Goal: Information Seeking & Learning: Learn about a topic

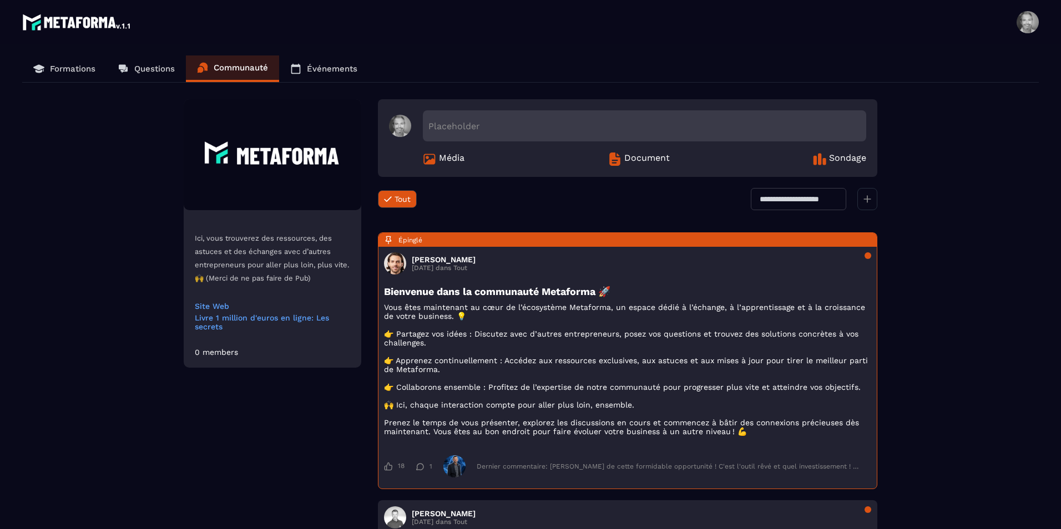
click at [70, 69] on p "Formations" at bounding box center [73, 69] width 46 height 10
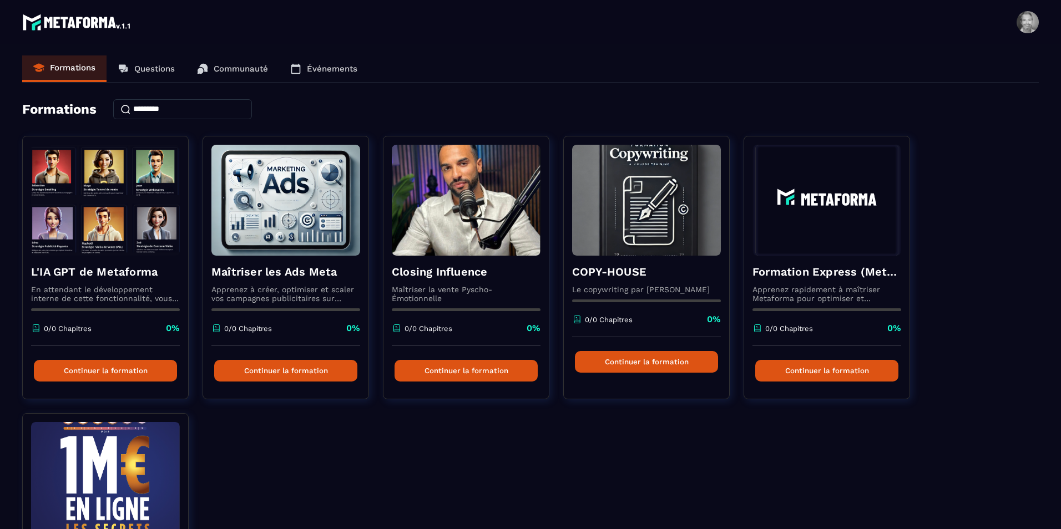
click at [1008, 468] on div "L'IA GPT de Metaforma En attendant le développement interne de cette fonctionna…" at bounding box center [530, 413] width 1017 height 555
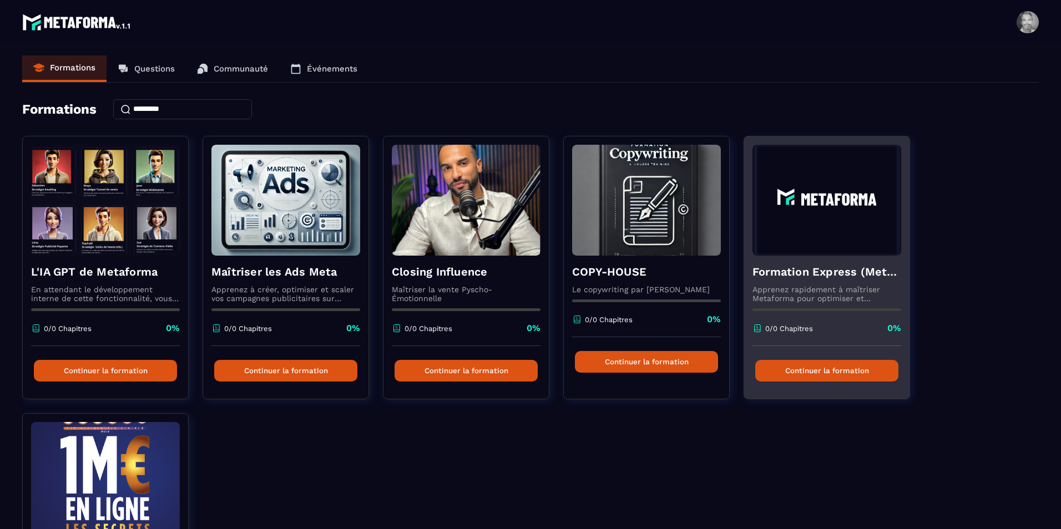
click at [838, 370] on button "Continuer la formation" at bounding box center [826, 371] width 143 height 22
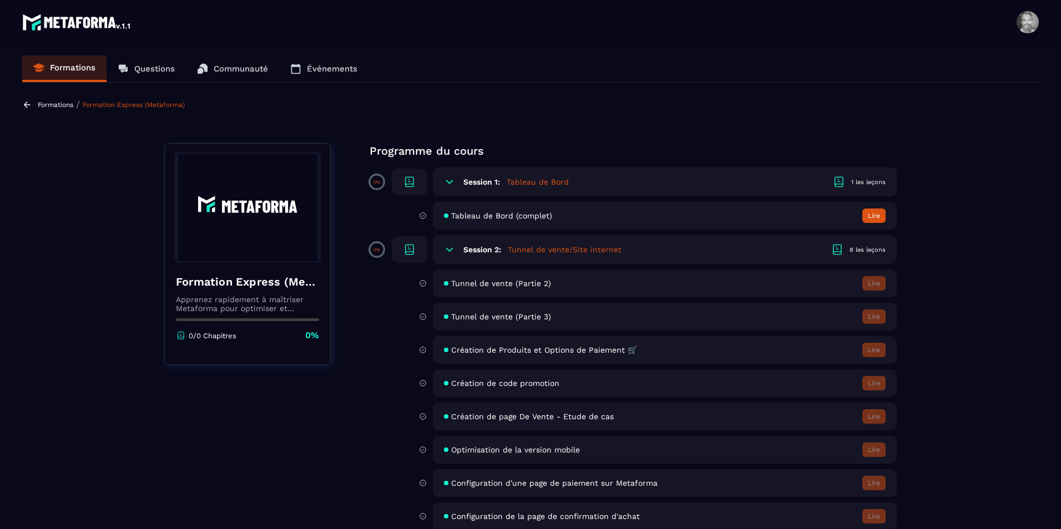
click at [1060, 437] on html "[PERSON_NAME] [EMAIL_ADDRESS][DOMAIN_NAME] Formations Questions Communauté Évén…" at bounding box center [530, 264] width 1061 height 529
click at [1035, 447] on section "Formations Questions Communauté Événements Formations / Formation Express (Meta…" at bounding box center [530, 288] width 1061 height 489
click at [1051, 502] on section "Formations Questions Communauté Événements Formations / Formation Express (Meta…" at bounding box center [530, 288] width 1061 height 489
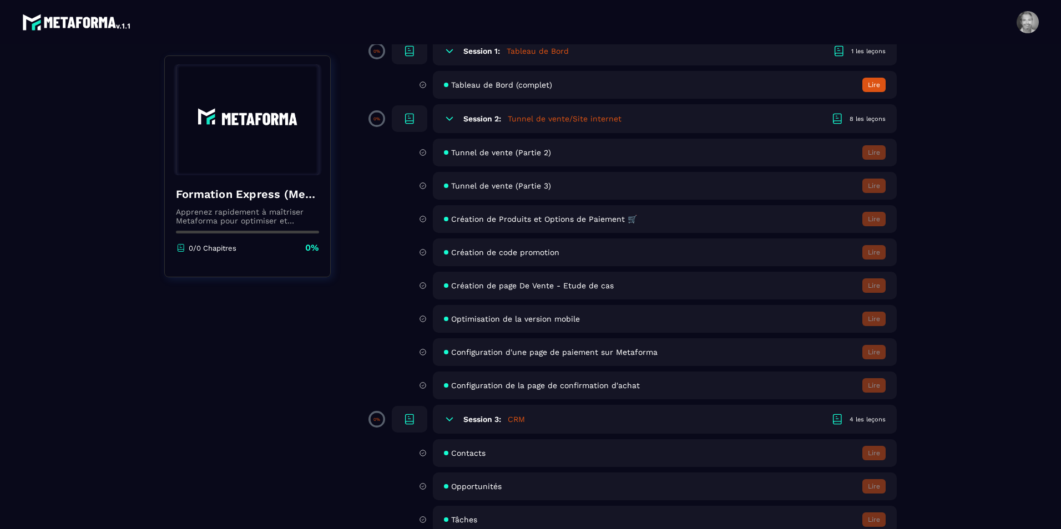
scroll to position [133, 0]
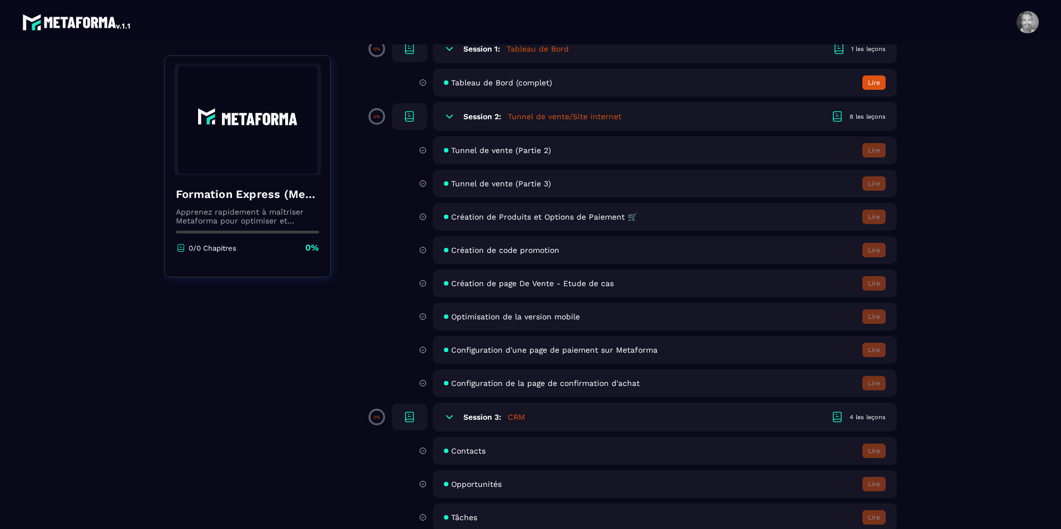
click at [877, 85] on button "Lire" at bounding box center [873, 82] width 23 height 14
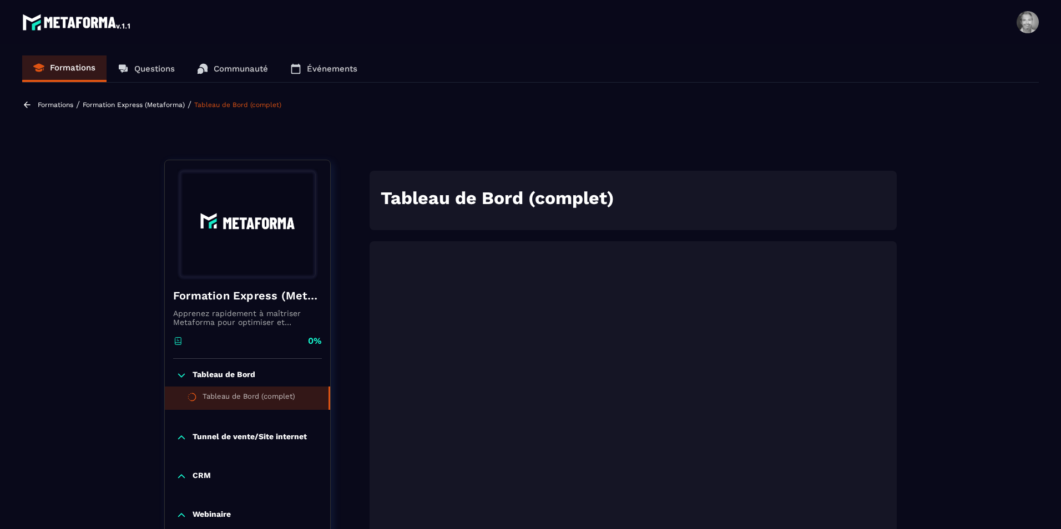
scroll to position [4, 0]
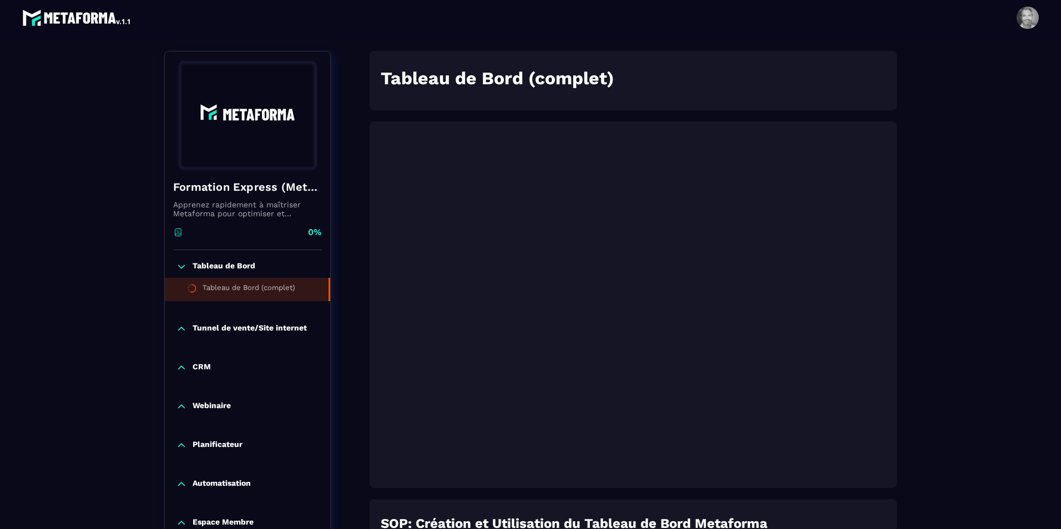
click at [186, 329] on icon at bounding box center [181, 329] width 11 height 11
click at [238, 353] on div "Tunnel de vente (Partie 2)" at bounding box center [249, 352] width 92 height 12
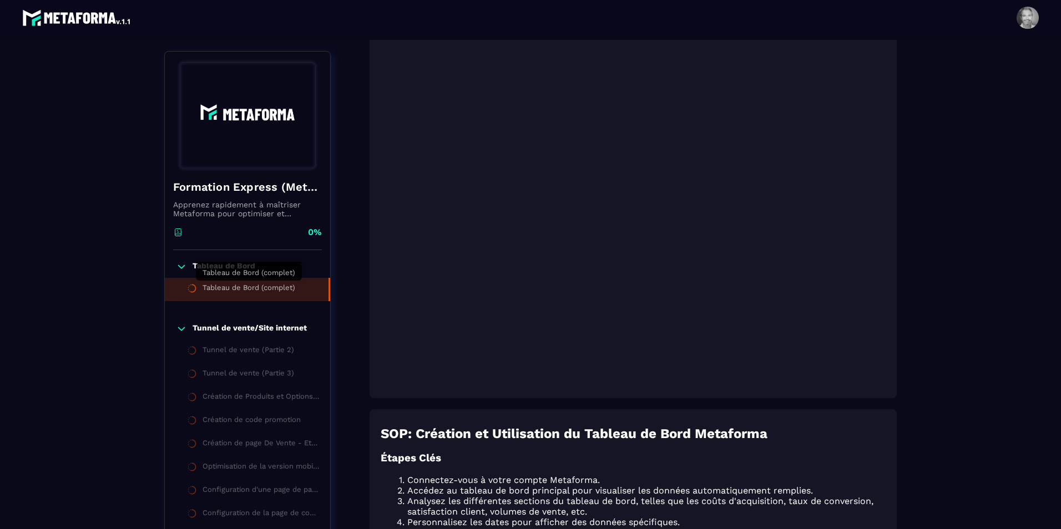
scroll to position [204, 0]
click at [224, 333] on p "Tunnel de vente/Site internet" at bounding box center [250, 329] width 114 height 11
click at [225, 354] on div "Tunnel de vente (Partie 2)" at bounding box center [249, 352] width 92 height 12
click at [238, 328] on p "Tunnel de vente/Site internet" at bounding box center [250, 329] width 114 height 11
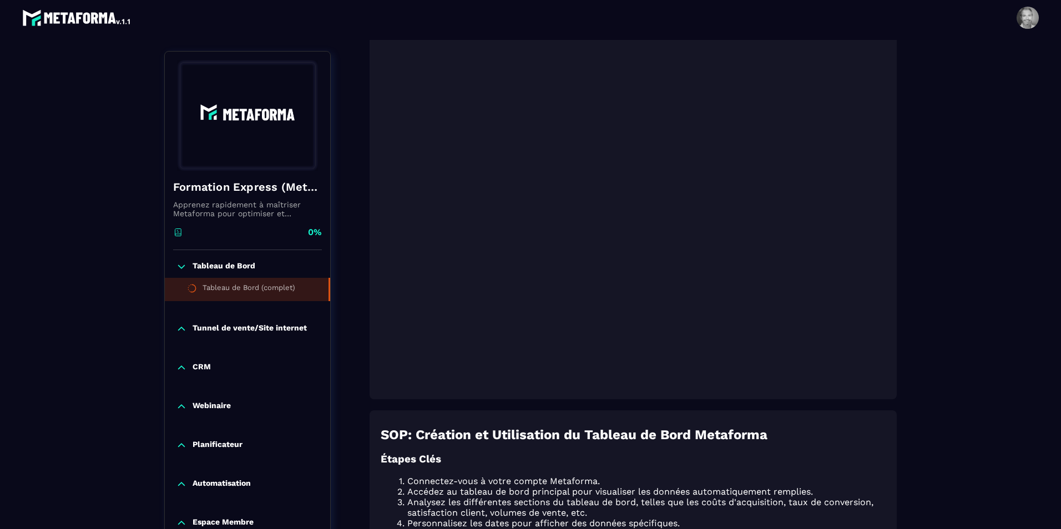
click at [238, 328] on p "Tunnel de vente/Site internet" at bounding box center [250, 329] width 114 height 11
click at [239, 352] on div "Tunnel de vente (Partie 2)" at bounding box center [249, 352] width 92 height 12
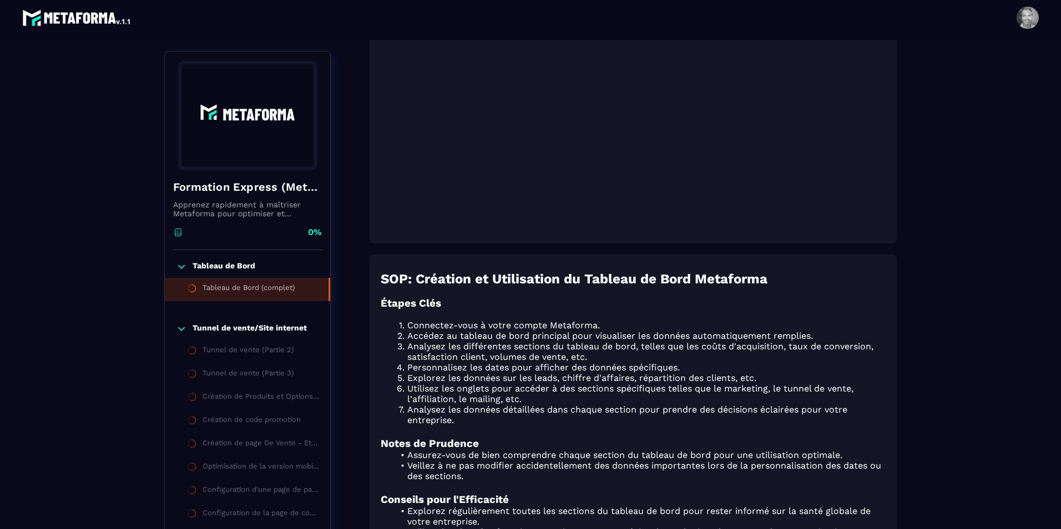
scroll to position [382, 0]
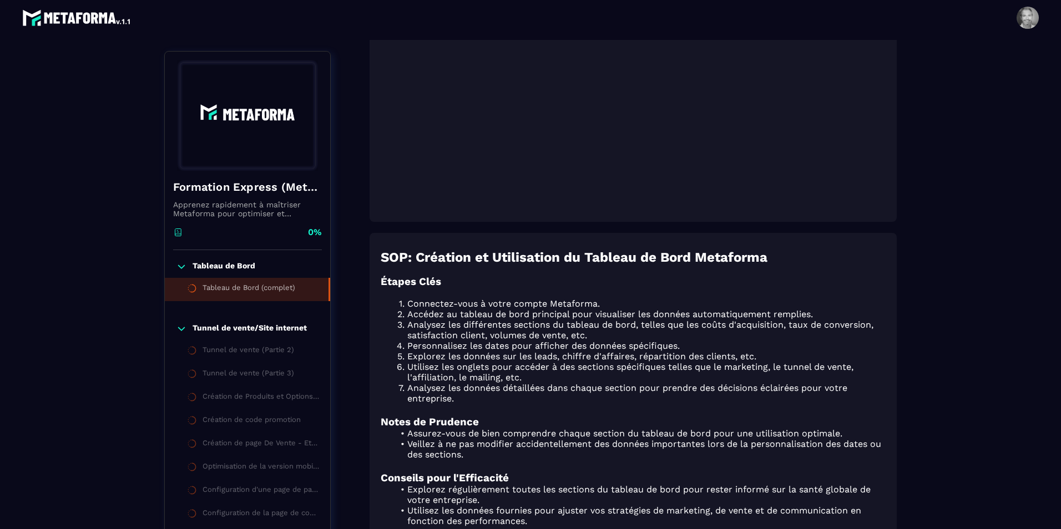
click at [183, 326] on icon at bounding box center [181, 329] width 11 height 11
click at [179, 266] on icon at bounding box center [181, 266] width 7 height 3
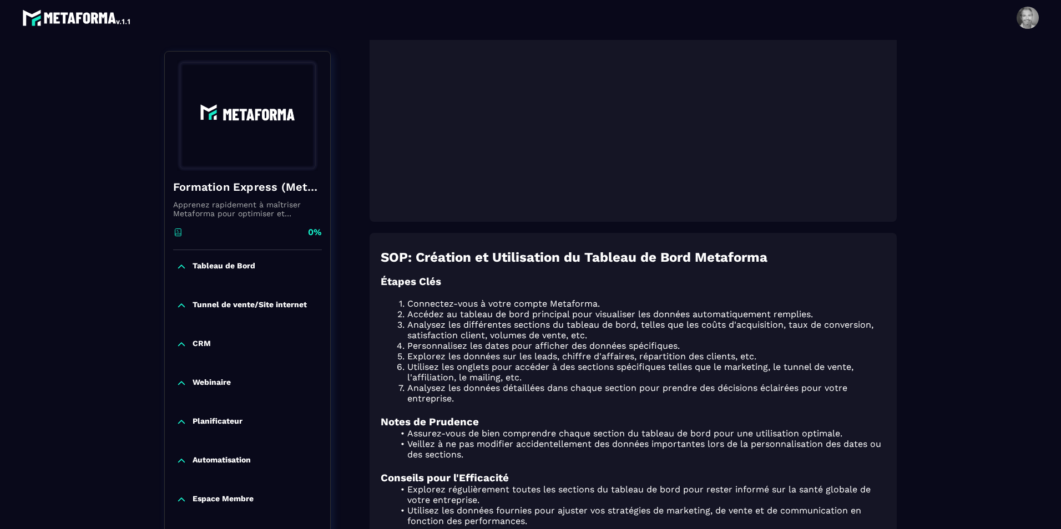
click at [184, 458] on icon at bounding box center [181, 461] width 11 height 11
click at [195, 341] on p "CRM" at bounding box center [202, 344] width 18 height 11
click at [182, 346] on icon at bounding box center [181, 344] width 7 height 3
